Goal: Find specific page/section: Find specific page/section

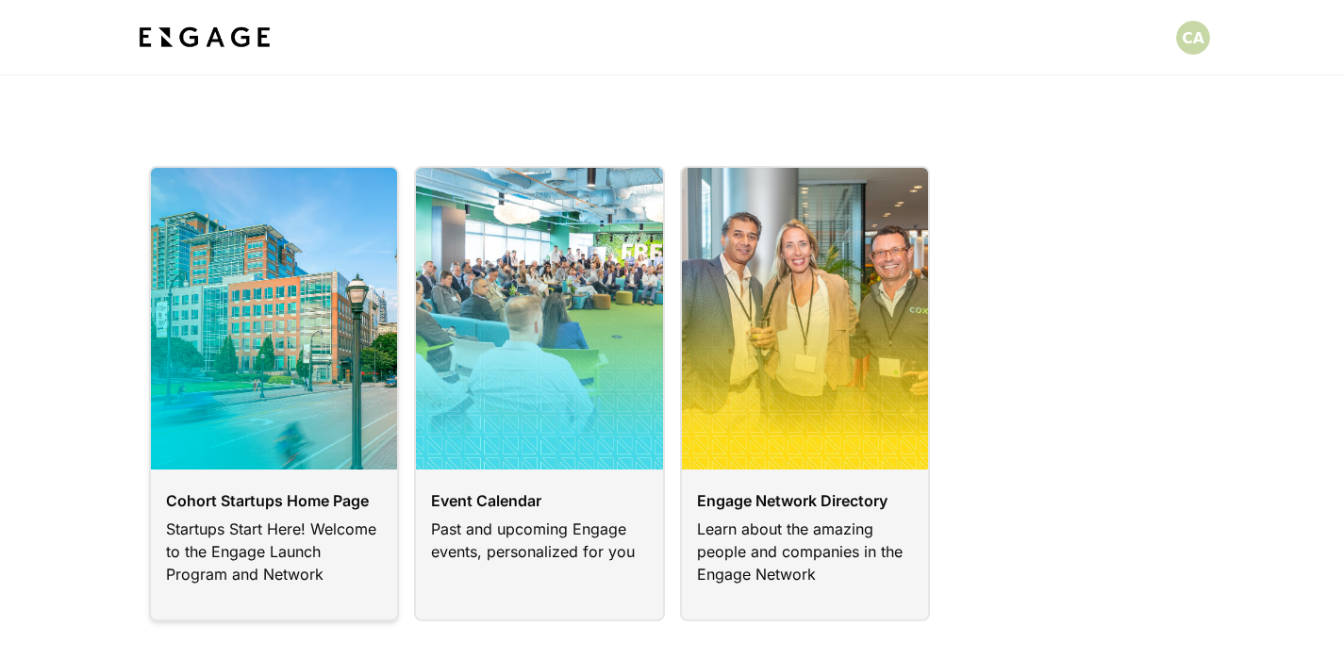
click at [269, 454] on link at bounding box center [274, 393] width 251 height 455
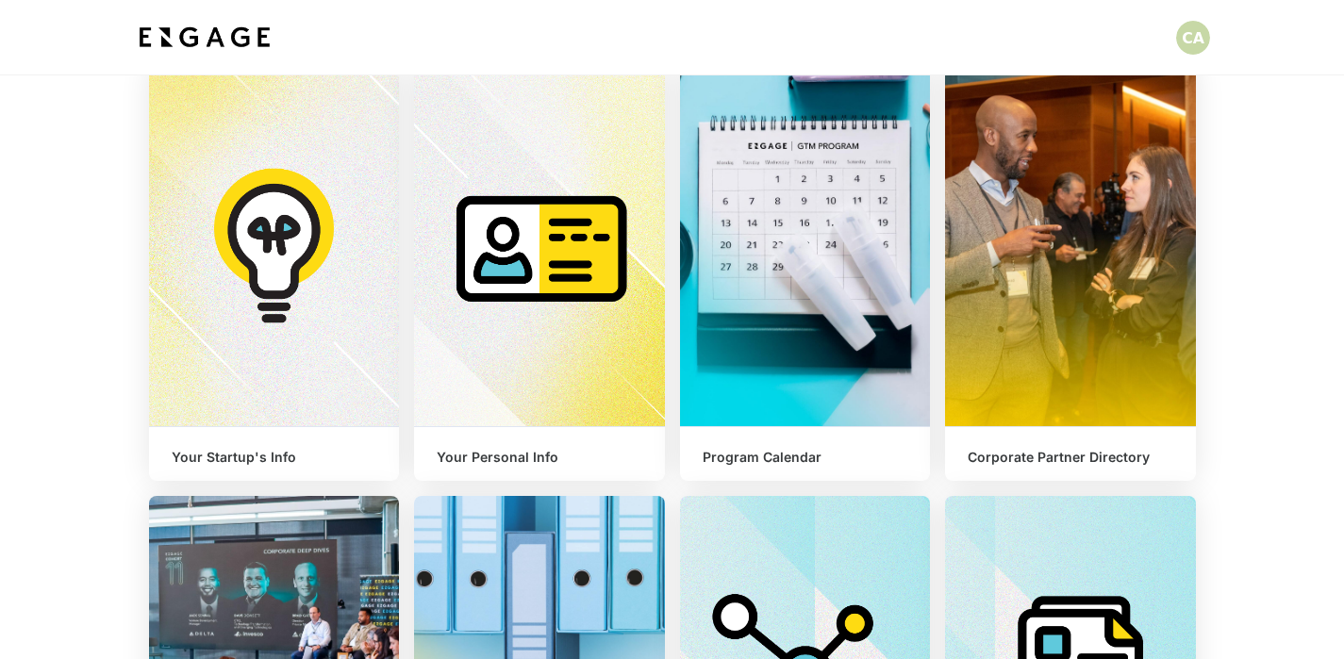
scroll to position [631, 0]
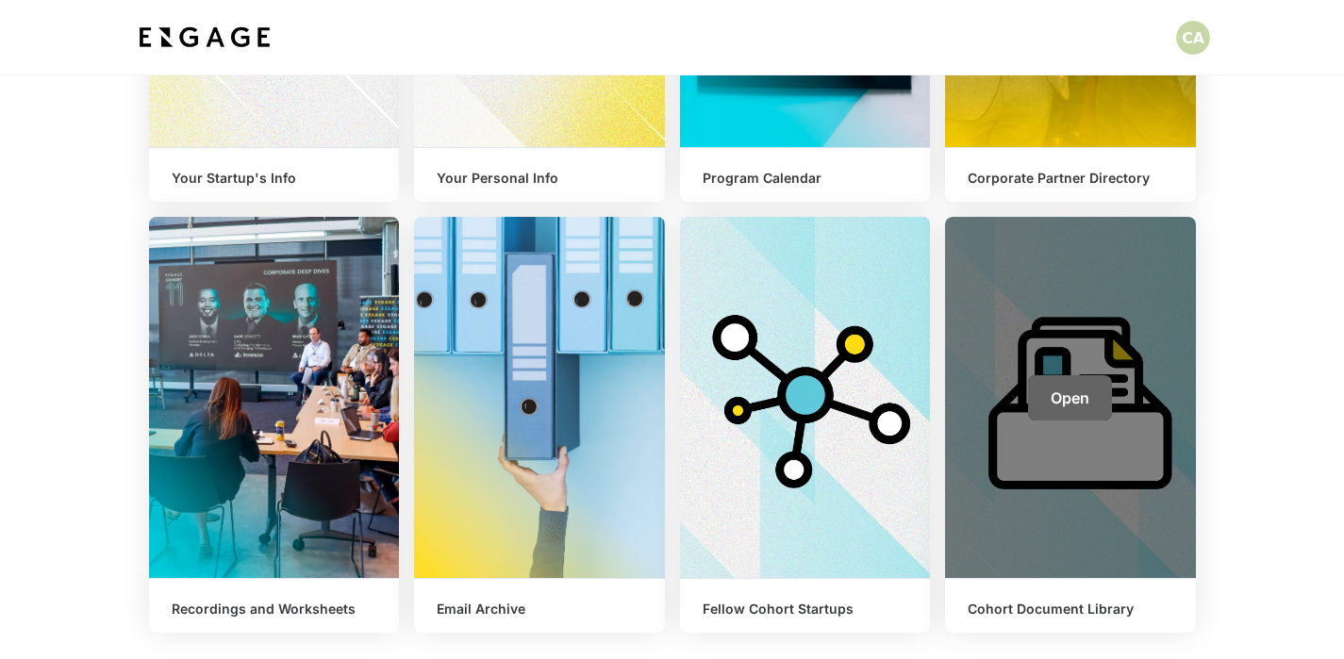
click at [1059, 386] on link "Open" at bounding box center [1070, 397] width 84 height 45
